Goal: Task Accomplishment & Management: Use online tool/utility

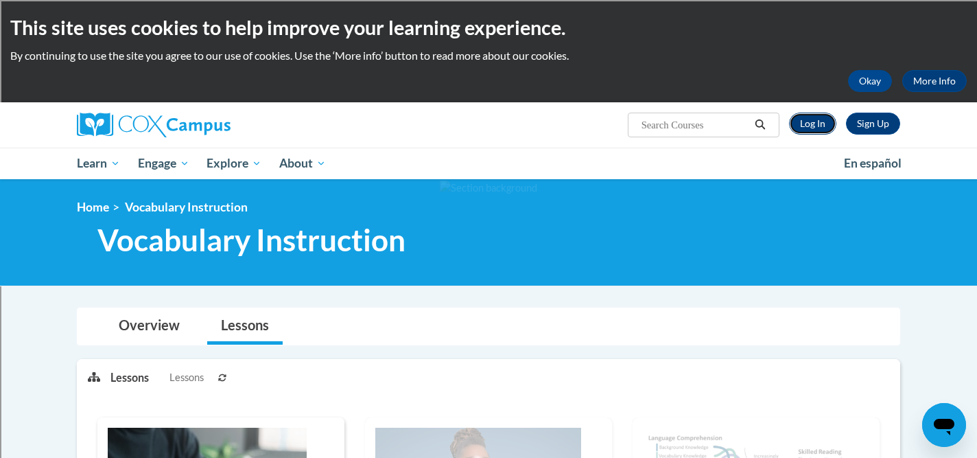
click at [814, 128] on link "Log In" at bounding box center [812, 124] width 47 height 22
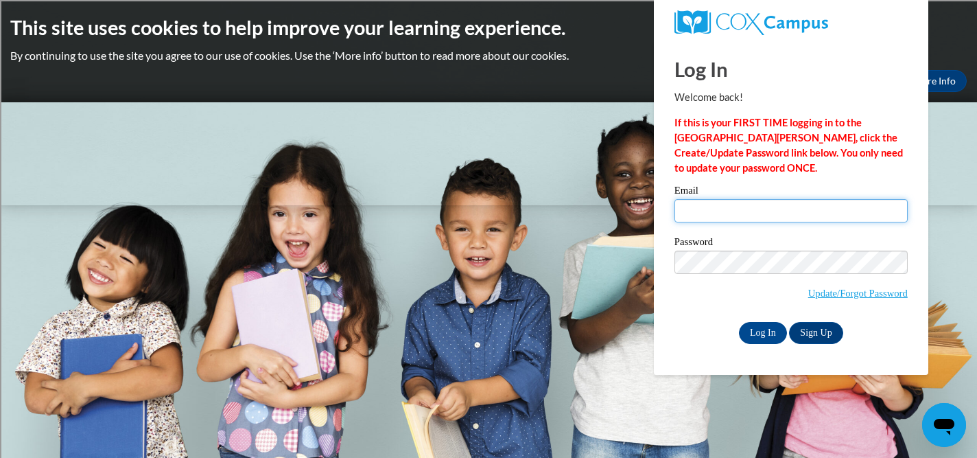
click at [789, 216] on input "Email" at bounding box center [791, 210] width 233 height 23
type input "sclabotskim@sasd.net"
click at [757, 326] on input "Log In" at bounding box center [763, 333] width 48 height 22
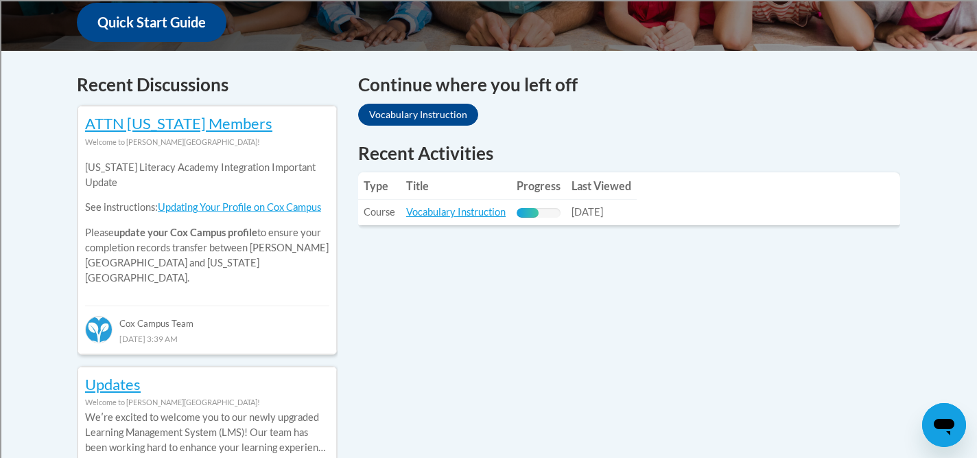
scroll to position [542, 0]
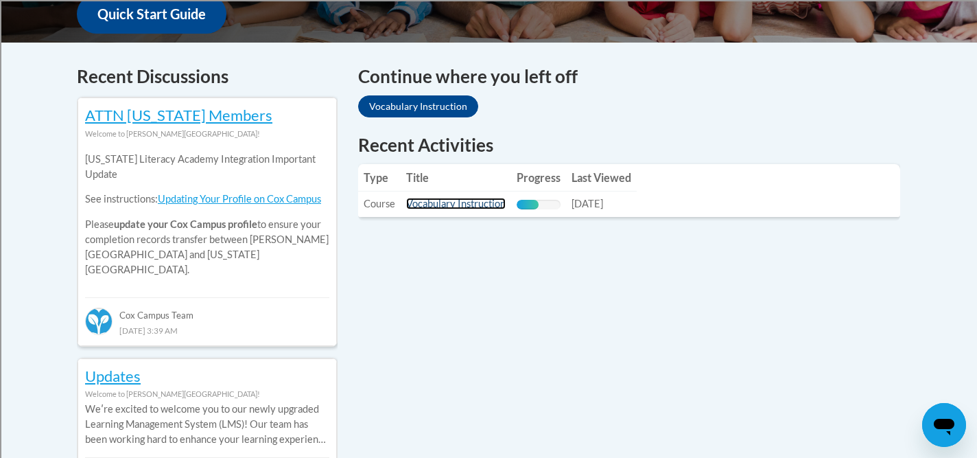
click at [485, 205] on link "Vocabulary Instruction" at bounding box center [456, 204] width 100 height 12
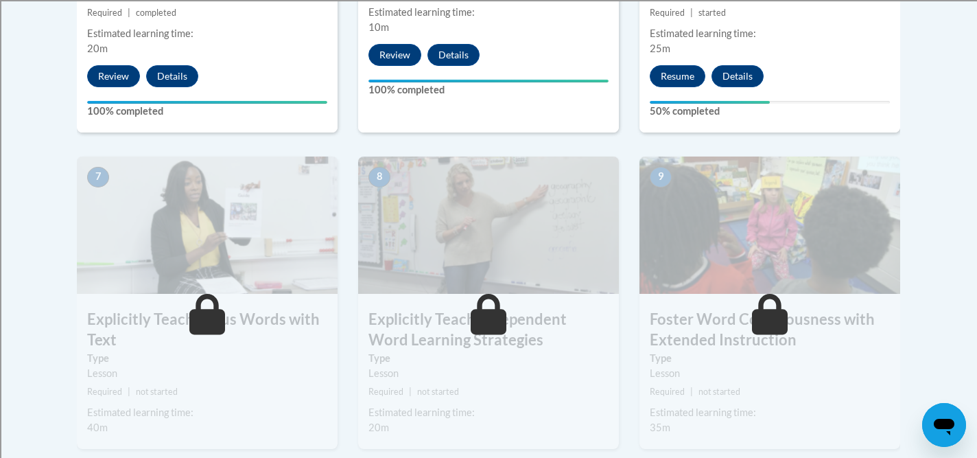
scroll to position [1038, 0]
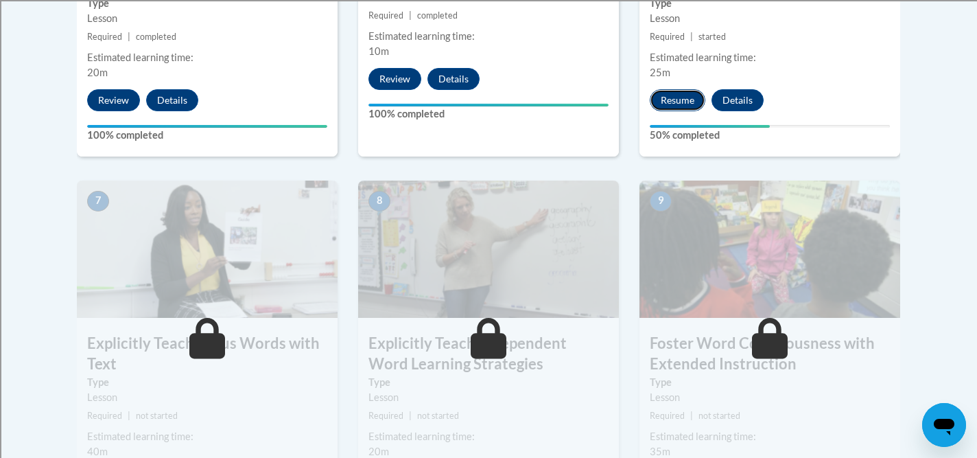
click at [665, 100] on button "Resume" at bounding box center [678, 100] width 56 height 22
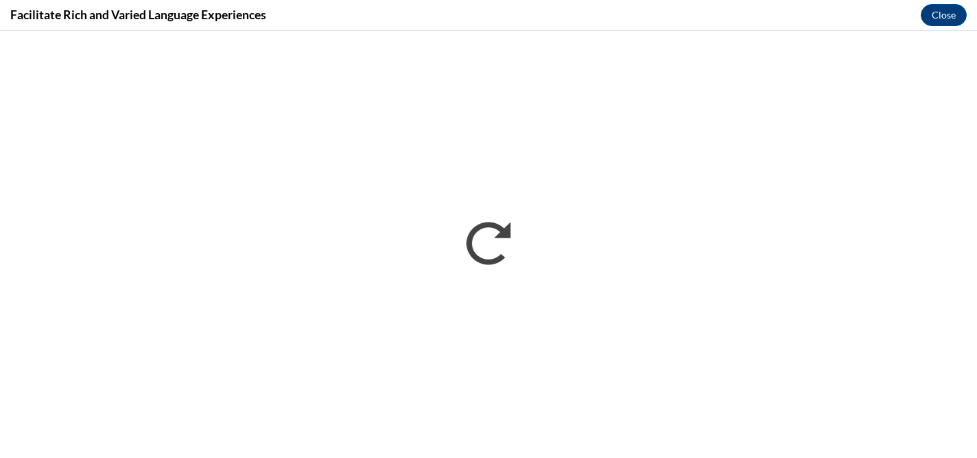
scroll to position [0, 0]
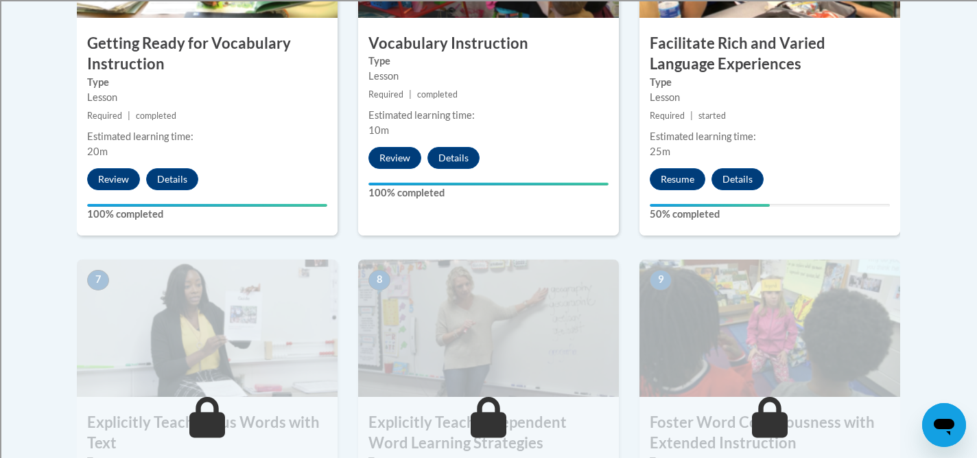
scroll to position [952, 0]
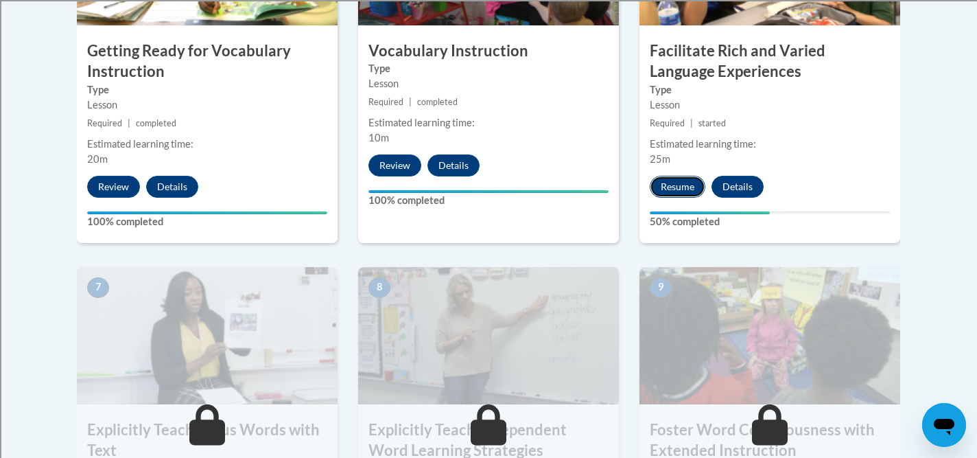
click at [677, 183] on button "Resume" at bounding box center [678, 187] width 56 height 22
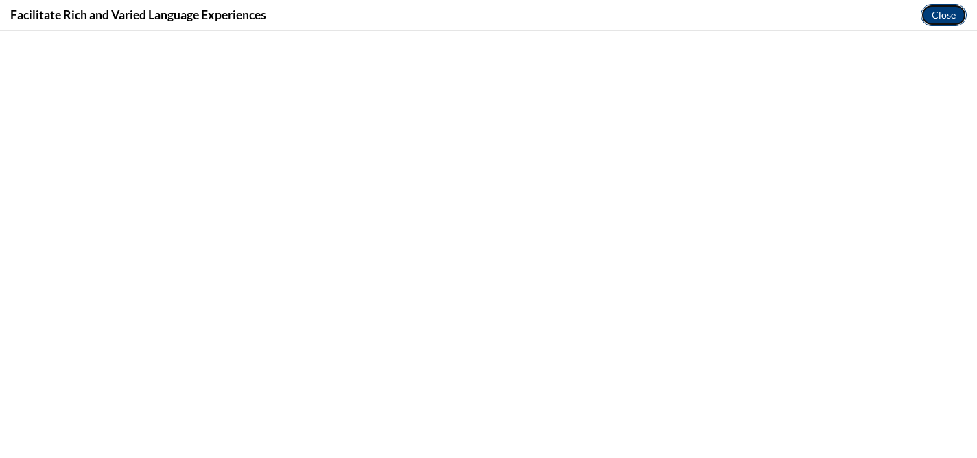
click at [947, 19] on button "Close" at bounding box center [944, 15] width 46 height 22
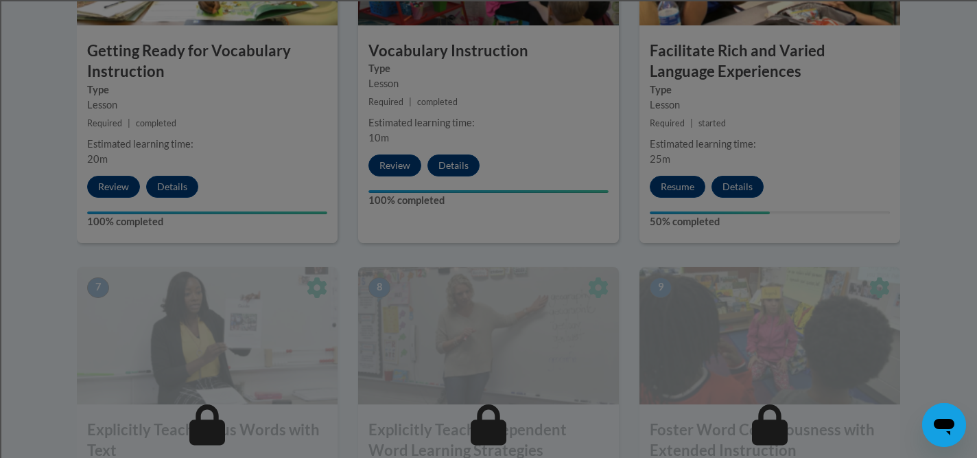
click at [671, 189] on div at bounding box center [488, 229] width 977 height 458
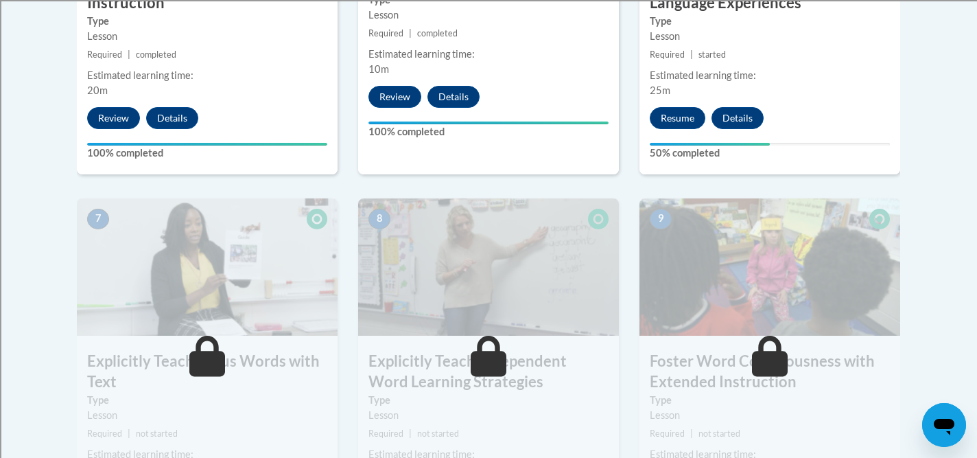
scroll to position [998, 0]
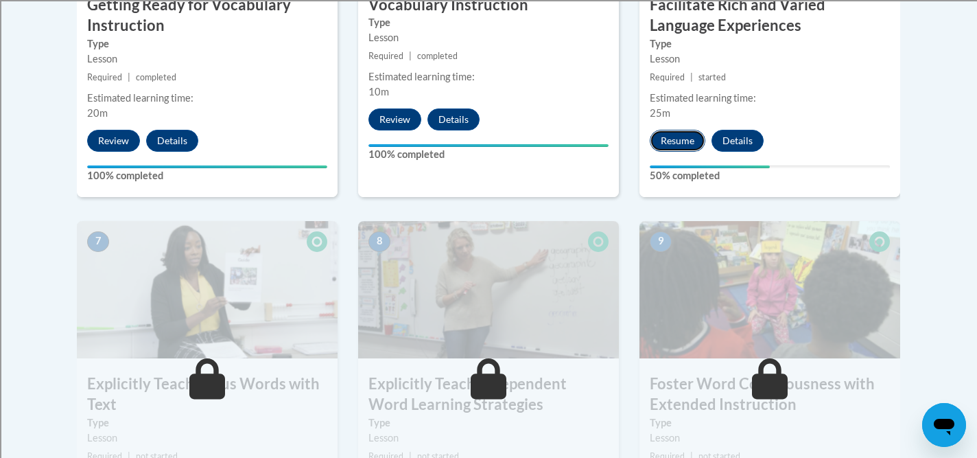
click at [671, 134] on button "Resume" at bounding box center [678, 141] width 56 height 22
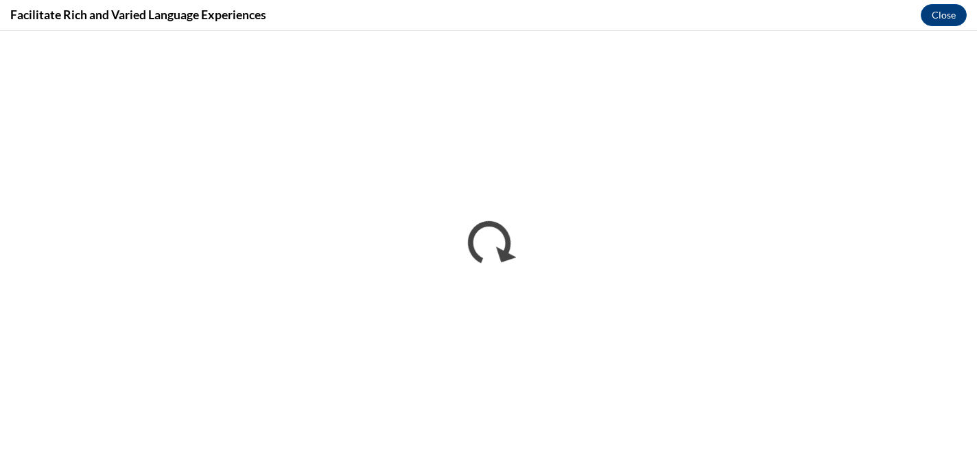
scroll to position [0, 0]
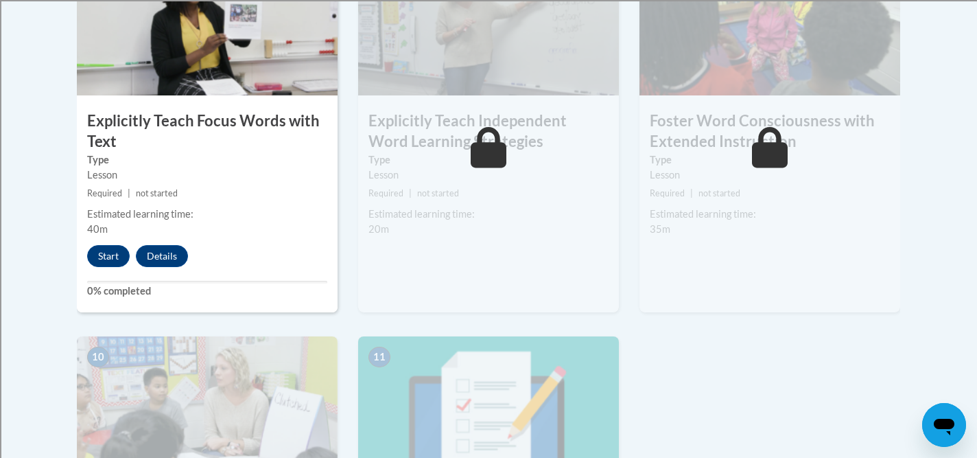
scroll to position [1324, 0]
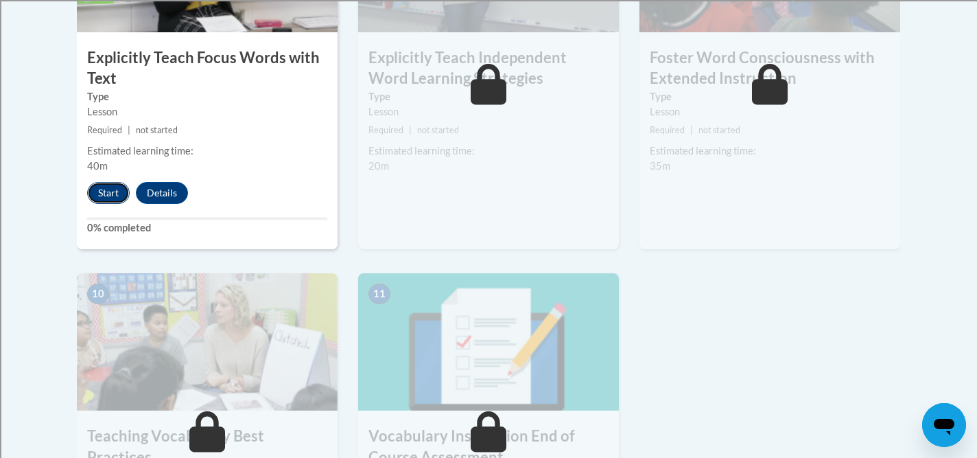
click at [104, 191] on button "Start" at bounding box center [108, 193] width 43 height 22
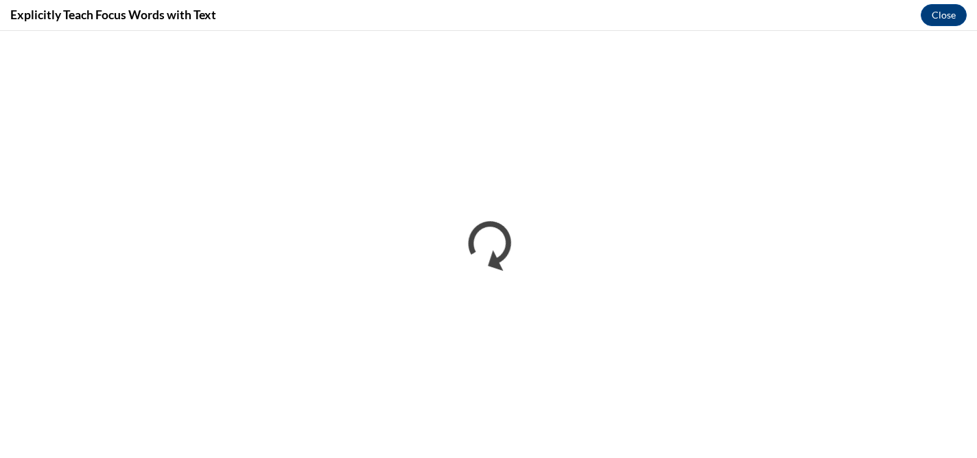
scroll to position [0, 0]
